Goal: Task Accomplishment & Management: Use online tool/utility

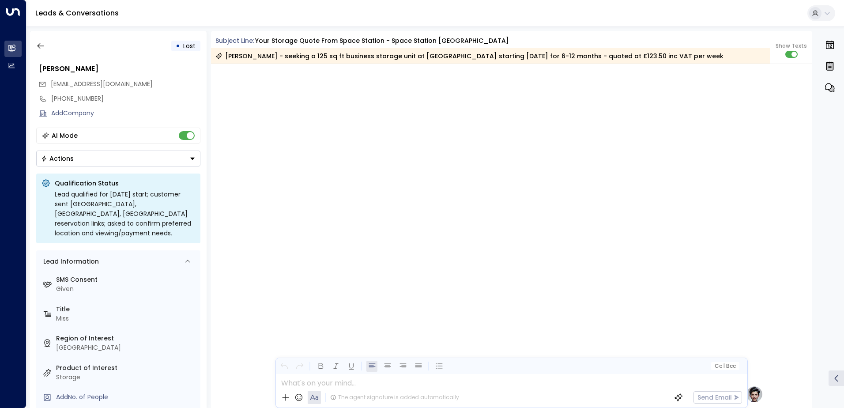
scroll to position [710, 0]
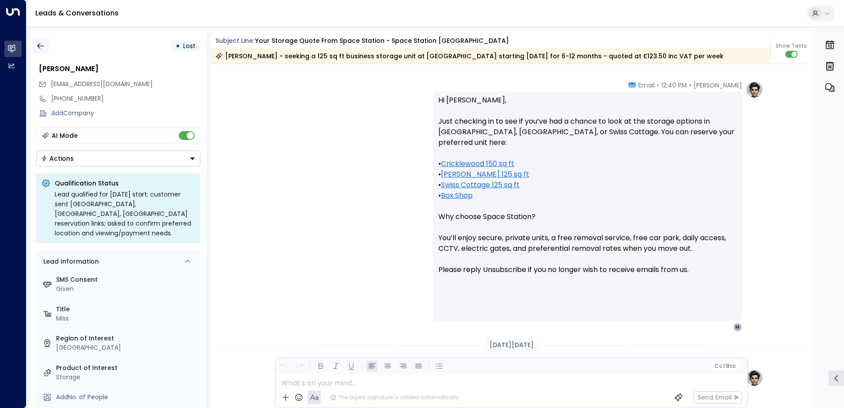
click at [41, 44] on icon "button" at bounding box center [40, 46] width 9 height 9
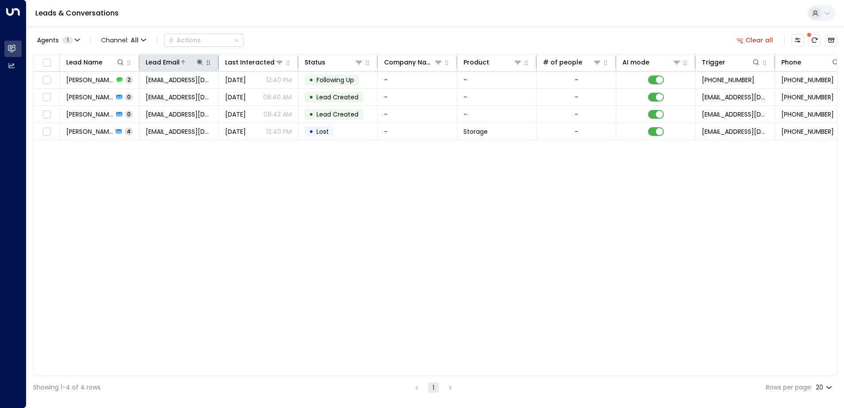
click at [201, 60] on icon at bounding box center [200, 62] width 7 height 7
click at [256, 95] on icon "button" at bounding box center [256, 94] width 6 height 6
click at [146, 93] on input "text" at bounding box center [200, 94] width 122 height 16
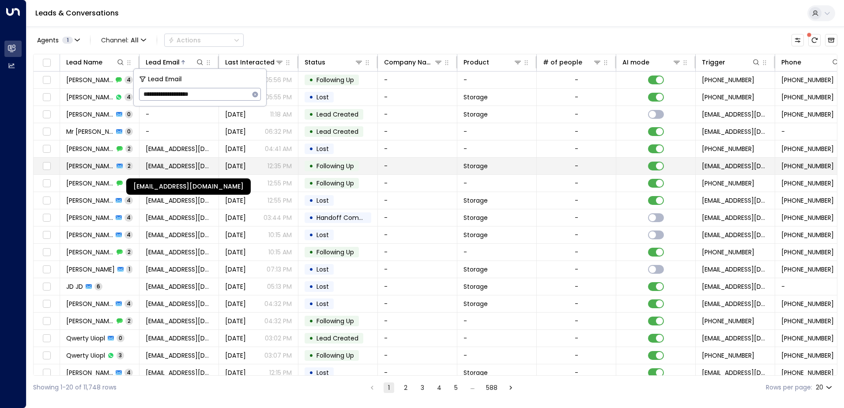
type input "**********"
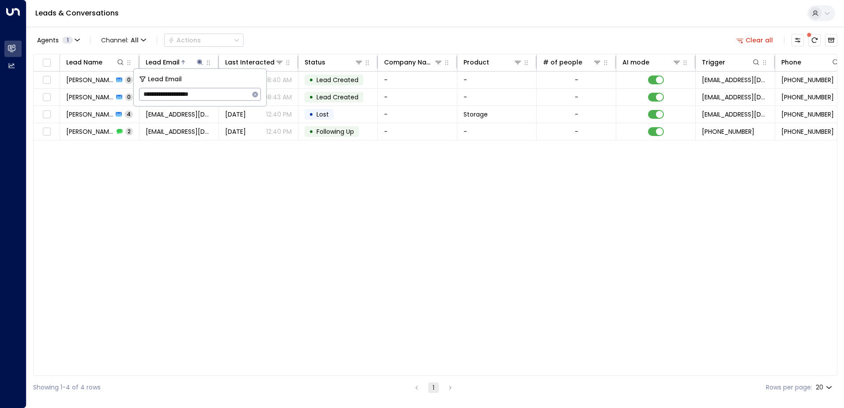
click at [256, 95] on icon "button" at bounding box center [255, 94] width 7 height 7
click at [163, 95] on input "text" at bounding box center [200, 94] width 122 height 16
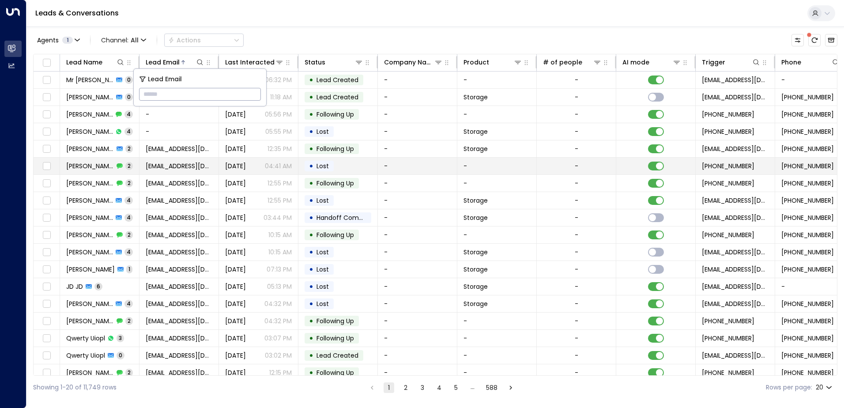
type input "**********"
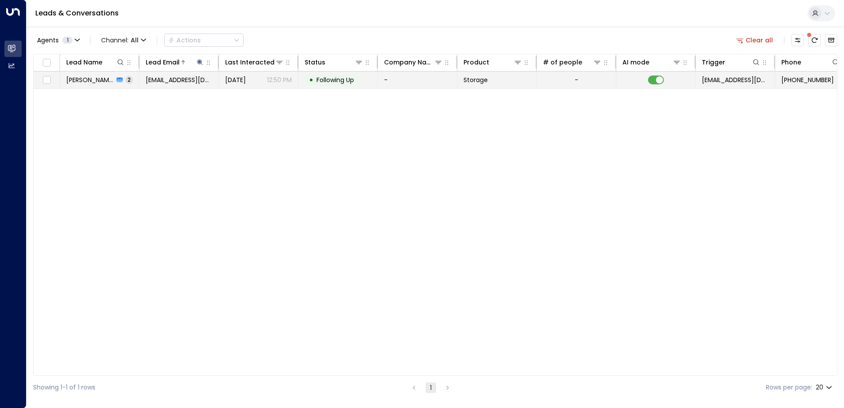
click at [403, 83] on td "-" at bounding box center [417, 80] width 79 height 17
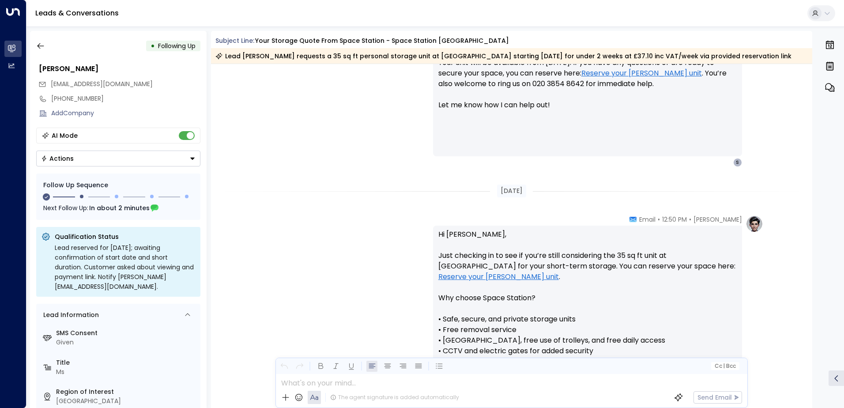
scroll to position [279, 0]
